Goal: Book appointment/travel/reservation

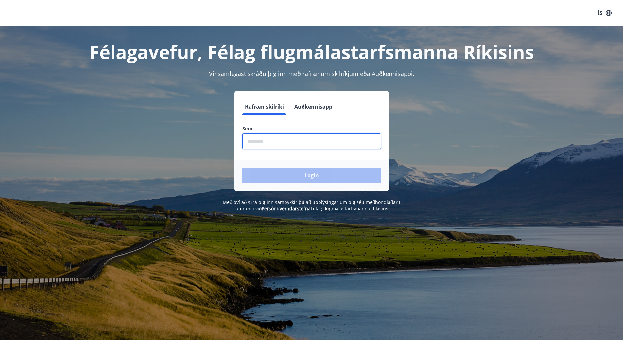
click at [279, 141] on input "phone" at bounding box center [311, 141] width 139 height 16
type input "********"
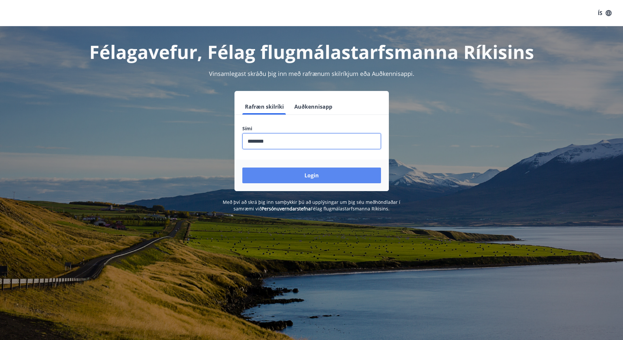
click at [298, 172] on button "Login" at bounding box center [311, 176] width 139 height 16
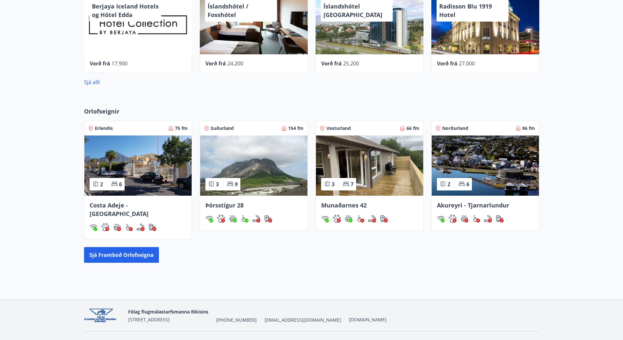
scroll to position [278, 0]
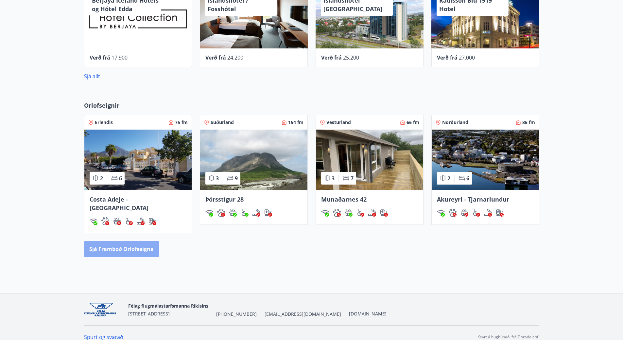
click at [109, 243] on button "Sjá framboð orlofseigna" at bounding box center [121, 249] width 75 height 16
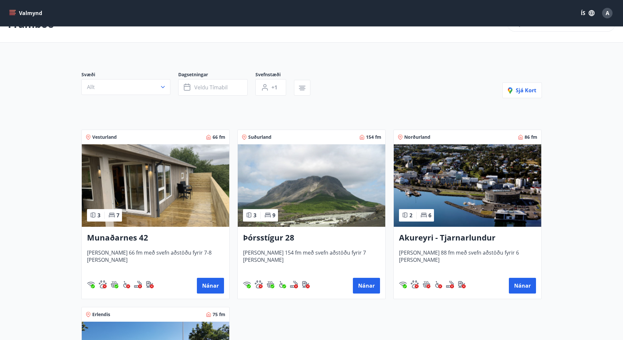
scroll to position [33, 0]
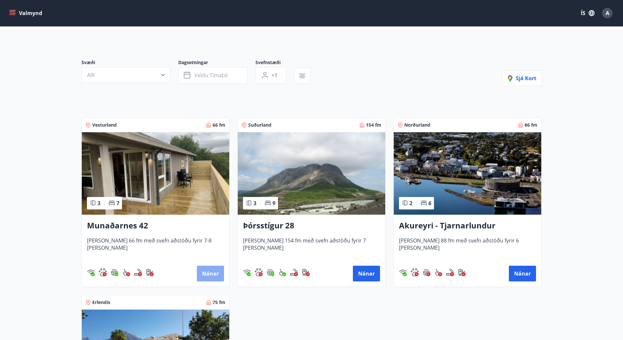
click at [212, 272] on button "Nánar" at bounding box center [210, 274] width 27 height 16
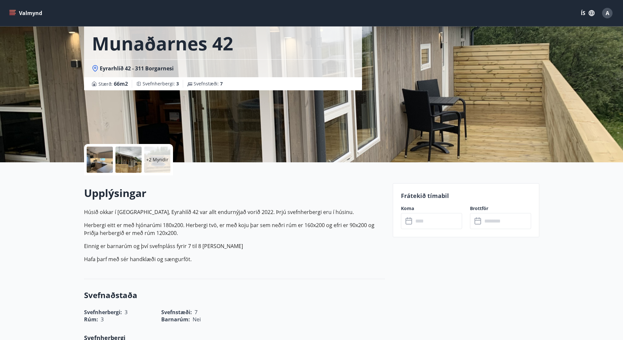
scroll to position [33, 0]
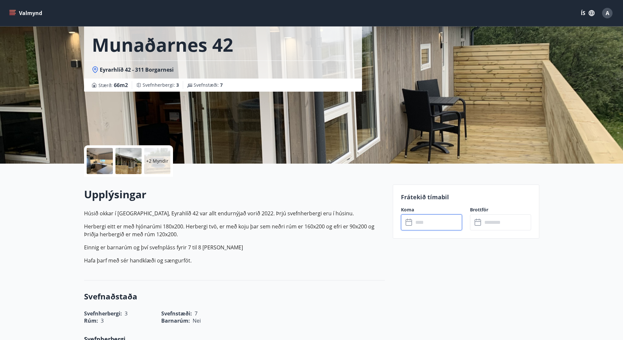
click at [451, 222] on input "text" at bounding box center [438, 222] width 49 height 16
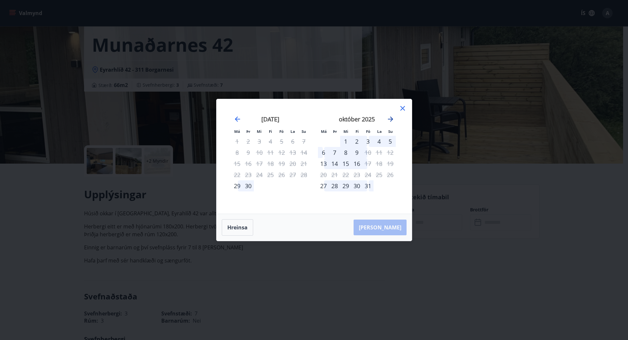
click at [390, 117] on icon "Move forward to switch to the next month." at bounding box center [391, 119] width 8 height 8
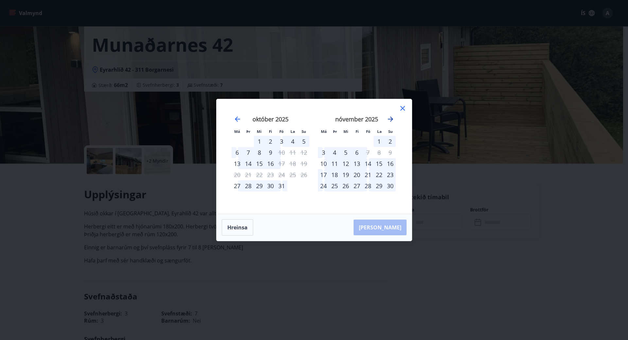
click at [389, 117] on icon "Move forward to switch to the next month." at bounding box center [391, 119] width 8 height 8
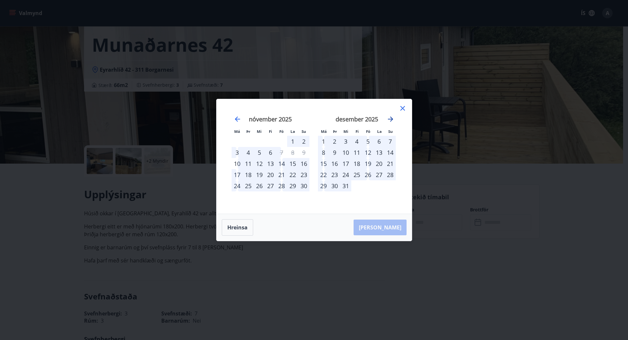
click at [392, 117] on icon "Move forward to switch to the next month." at bounding box center [391, 119] width 8 height 8
click at [392, 116] on icon "Move forward to switch to the next month." at bounding box center [391, 119] width 8 height 8
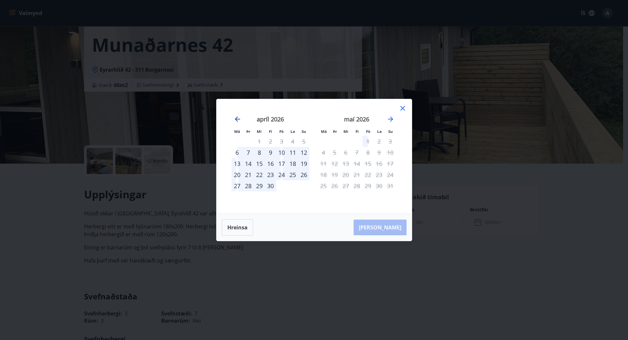
click at [238, 117] on icon "Move backward to switch to the previous month." at bounding box center [238, 119] width 8 height 8
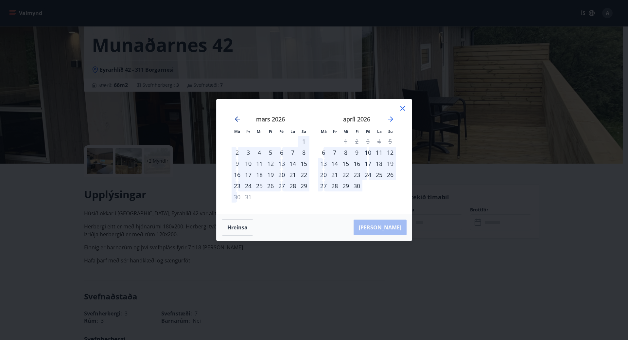
click at [238, 117] on icon "Move backward to switch to the previous month." at bounding box center [238, 119] width 8 height 8
click at [239, 117] on icon "Move backward to switch to the previous month." at bounding box center [238, 119] width 8 height 8
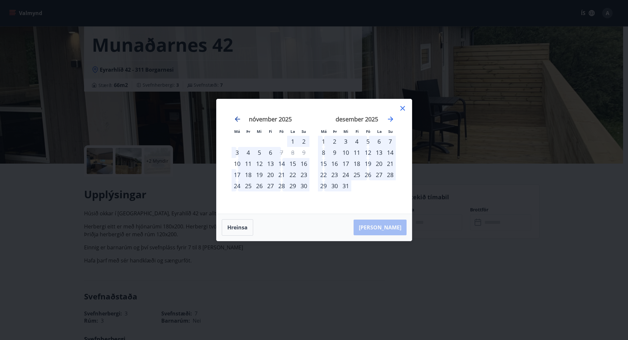
click at [238, 118] on icon "Move backward to switch to the previous month." at bounding box center [238, 119] width 8 height 8
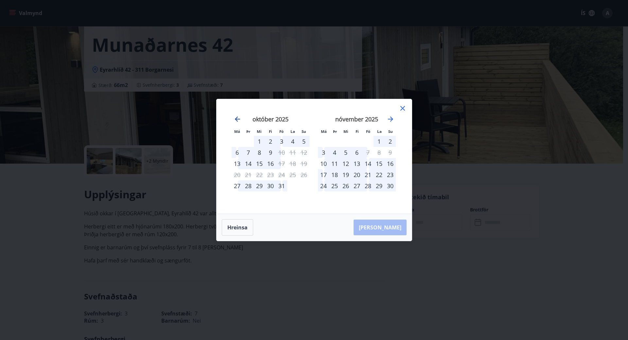
click at [238, 118] on icon "Move backward to switch to the previous month." at bounding box center [238, 119] width 8 height 8
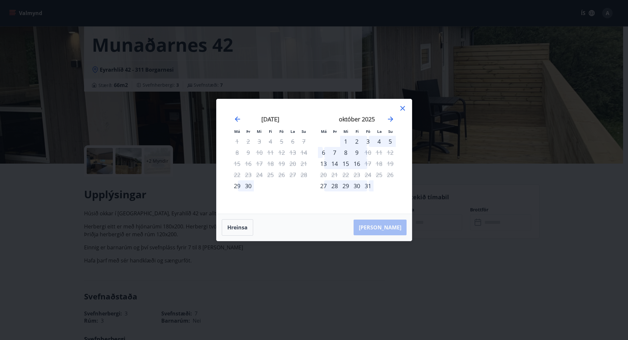
click at [404, 109] on icon at bounding box center [403, 108] width 8 height 8
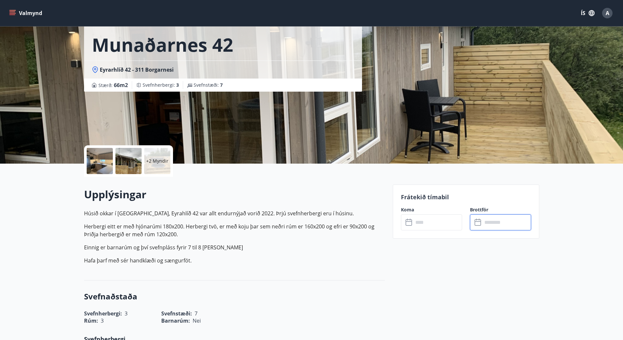
click at [504, 223] on input "text" at bounding box center [507, 222] width 49 height 16
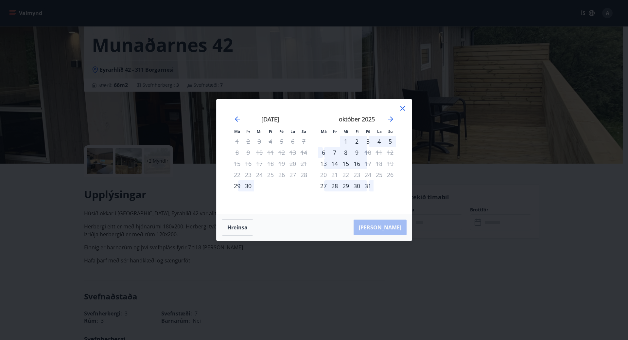
click at [403, 107] on icon at bounding box center [403, 108] width 8 height 8
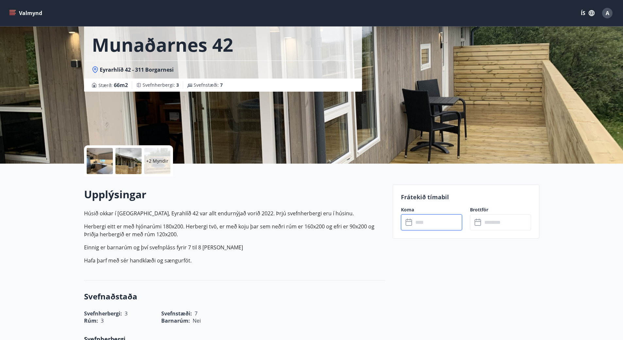
click at [420, 218] on input "text" at bounding box center [438, 222] width 49 height 16
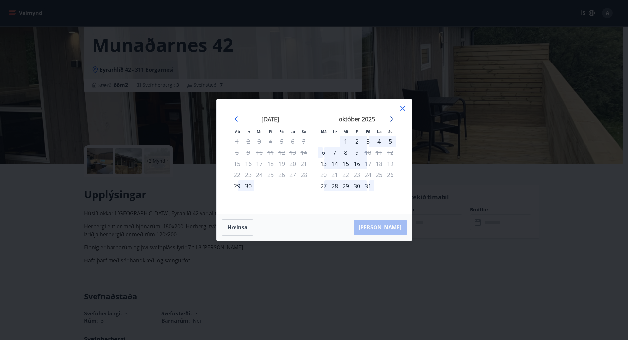
click at [390, 118] on icon "Move forward to switch to the next month." at bounding box center [391, 119] width 8 height 8
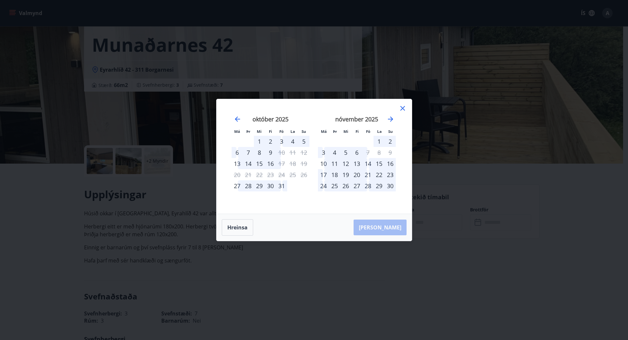
click at [385, 229] on div "Hreinsa Taka Frá" at bounding box center [314, 227] width 195 height 27
click at [380, 142] on div "1" at bounding box center [379, 141] width 11 height 11
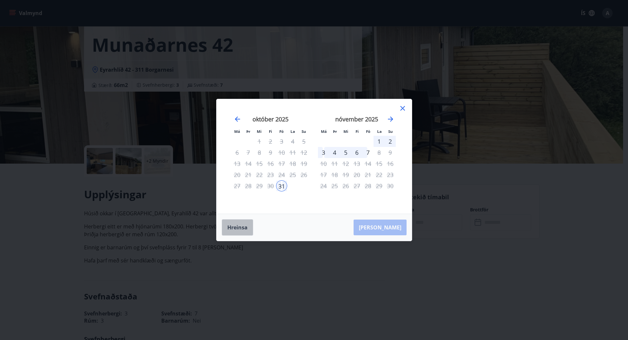
click at [243, 227] on button "Hreinsa" at bounding box center [237, 227] width 31 height 16
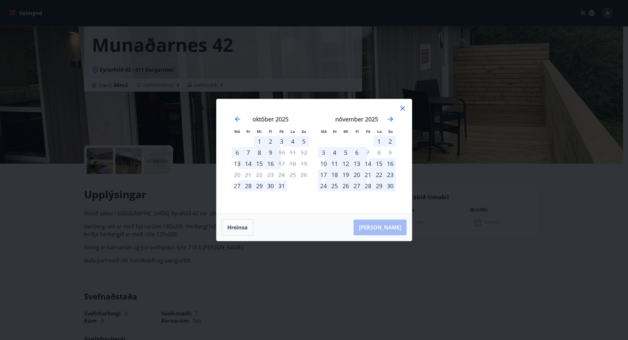
click at [402, 108] on icon at bounding box center [403, 108] width 8 height 8
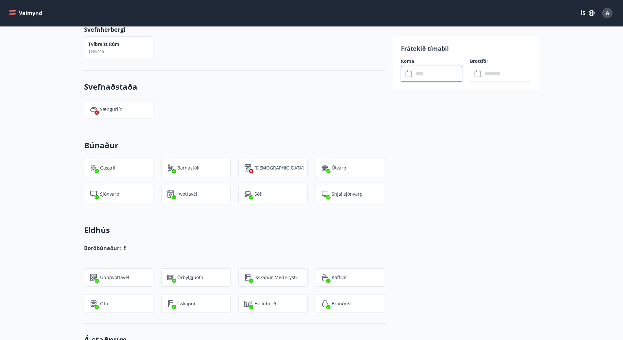
scroll to position [425, 0]
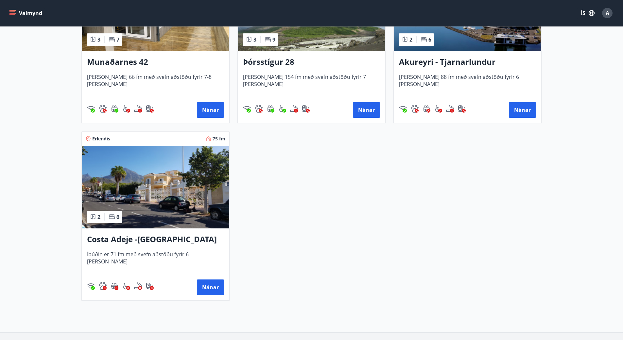
click at [175, 192] on img at bounding box center [156, 187] width 148 height 82
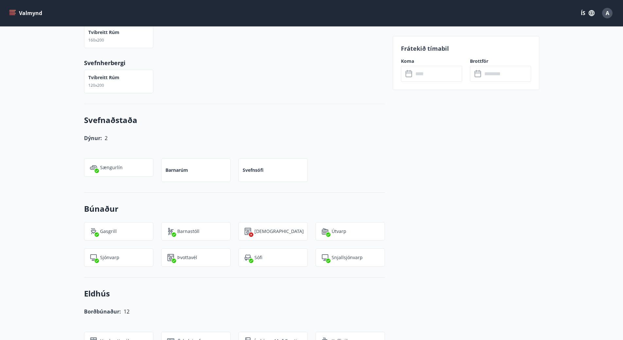
scroll to position [425, 0]
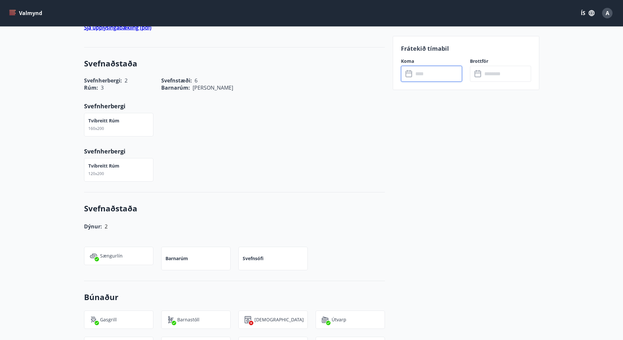
click at [443, 76] on input "text" at bounding box center [438, 74] width 49 height 16
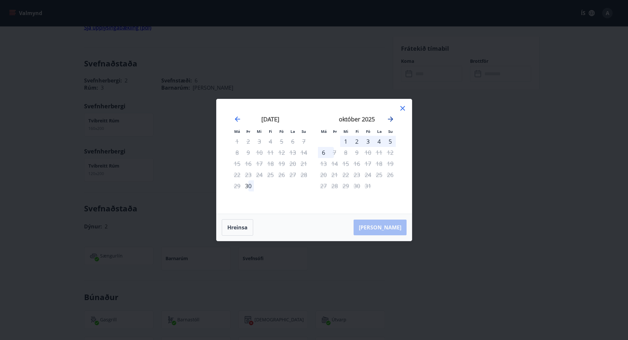
click at [391, 118] on icon "Move forward to switch to the next month." at bounding box center [390, 118] width 5 height 5
click at [390, 117] on icon "Move forward to switch to the next month." at bounding box center [391, 119] width 8 height 8
click at [392, 117] on icon "Move forward to switch to the next month." at bounding box center [391, 119] width 8 height 8
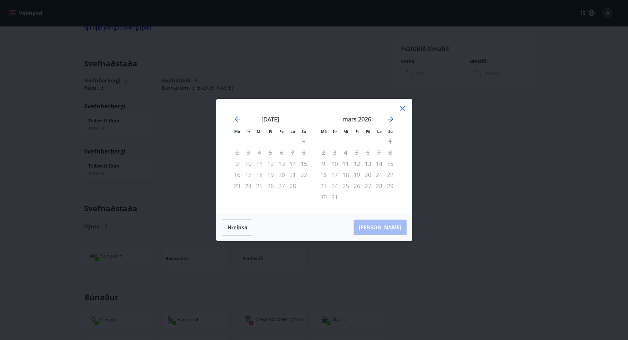
click at [392, 117] on icon "Move forward to switch to the next month." at bounding box center [391, 119] width 8 height 8
click at [391, 117] on icon "Move forward to switch to the next month." at bounding box center [390, 118] width 5 height 5
click at [238, 119] on icon "Move backward to switch to the previous month." at bounding box center [237, 118] width 5 height 5
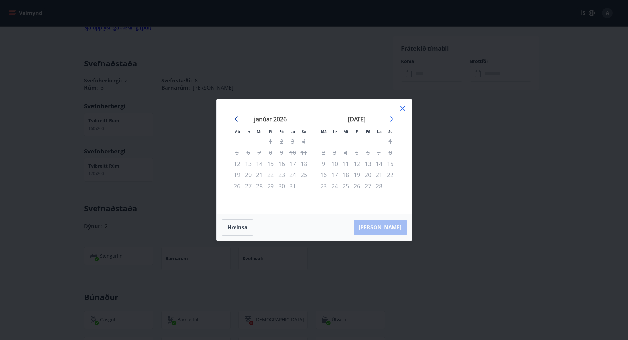
click at [238, 118] on icon "Move backward to switch to the previous month." at bounding box center [238, 119] width 8 height 8
click at [240, 118] on icon "Move backward to switch to the previous month." at bounding box center [238, 119] width 8 height 8
click at [238, 118] on icon "Move backward to switch to the previous month." at bounding box center [238, 119] width 8 height 8
click at [402, 108] on icon at bounding box center [402, 108] width 5 height 5
